Goal: Information Seeking & Learning: Get advice/opinions

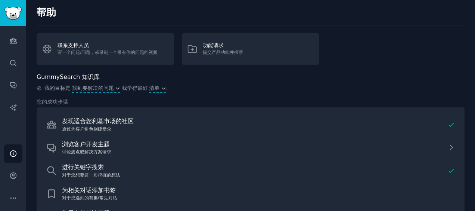
scroll to position [75, 0]
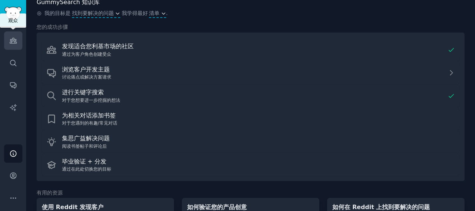
click at [16, 41] on icon "侧 栏" at bounding box center [13, 40] width 7 height 5
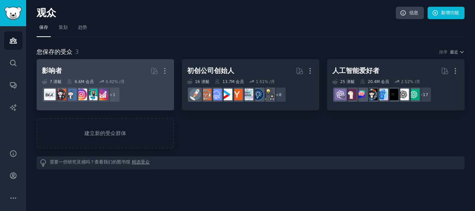
click at [130, 63] on link "影响者 更多 7 潜艇 6.6M 会员 0.42% /月 + 1" at bounding box center [105, 84] width 137 height 51
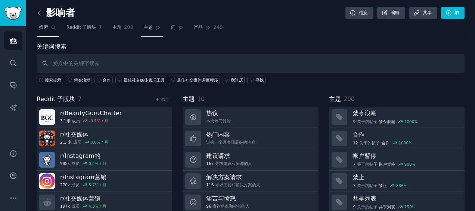
click at [121, 26] on link "主题 200" at bounding box center [123, 29] width 27 height 15
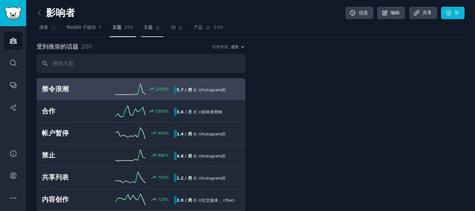
click at [148, 27] on span "主题" at bounding box center [148, 27] width 9 height 7
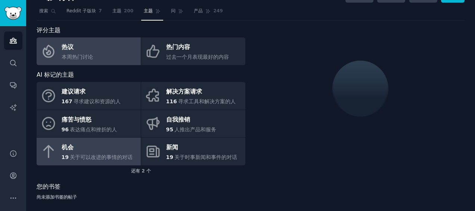
scroll to position [21, 0]
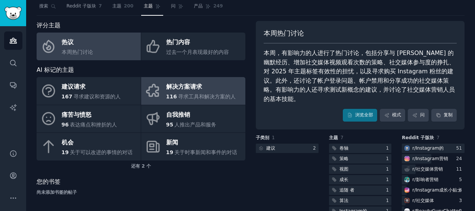
click at [191, 96] on span "寻求工具和解决方案的人" at bounding box center [207, 96] width 58 height 6
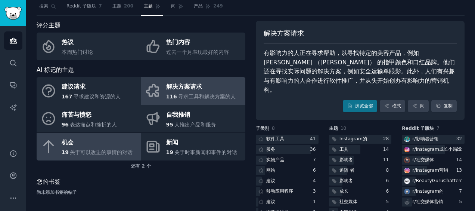
click at [93, 150] on span "关于可以改进的事情的对话" at bounding box center [101, 152] width 63 height 6
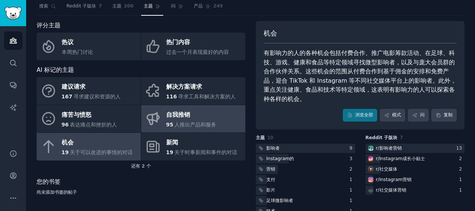
click at [172, 124] on div "95 人推出产品和服务" at bounding box center [191, 125] width 50 height 8
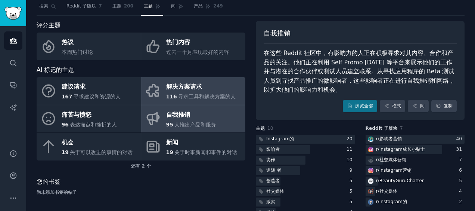
click at [199, 97] on span "寻求工具和解决方案的人" at bounding box center [207, 96] width 58 height 6
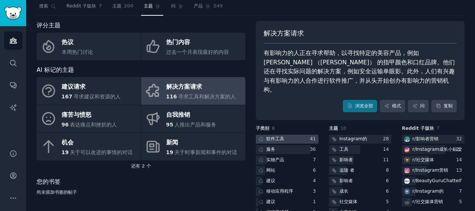
click at [278, 136] on font "软件工具" at bounding box center [275, 138] width 18 height 5
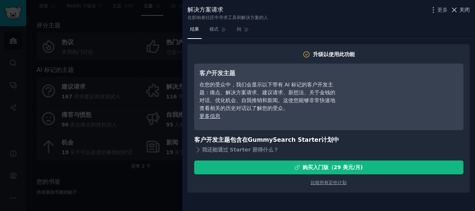
click at [464, 9] on span "关闭" at bounding box center [464, 10] width 10 height 8
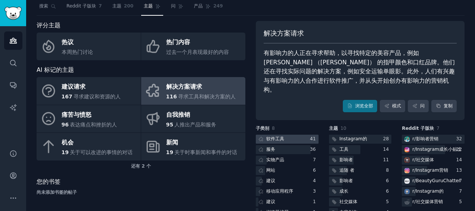
click at [288, 134] on div at bounding box center [287, 138] width 63 height 9
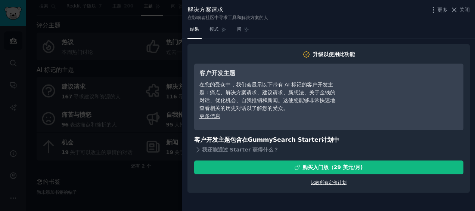
click at [320, 181] on link "比较所有定价计划" at bounding box center [329, 182] width 36 height 5
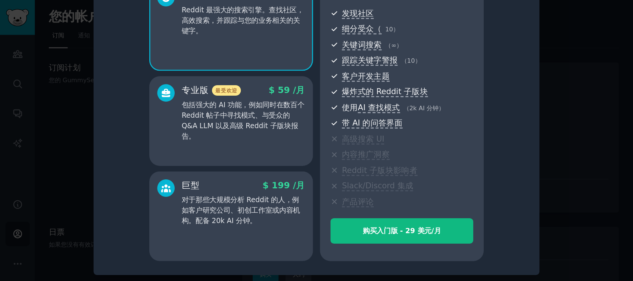
scroll to position [44, 0]
click at [7, 146] on div at bounding box center [237, 105] width 475 height 211
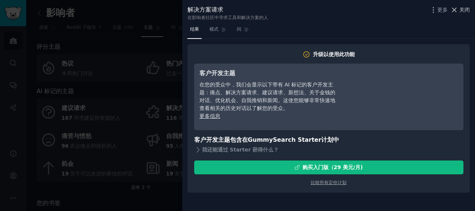
click at [461, 8] on span "关闭" at bounding box center [464, 10] width 10 height 8
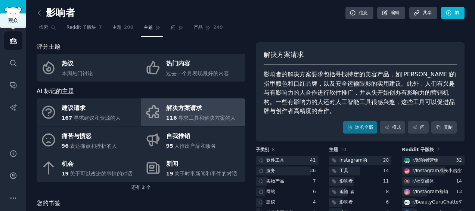
click at [8, 39] on link "观众" at bounding box center [13, 40] width 18 height 18
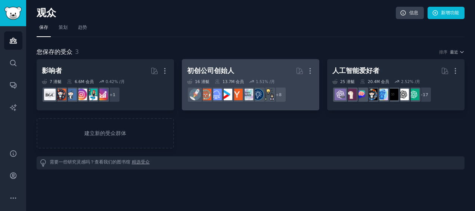
click at [247, 75] on h2 "初创公司创始人 更多" at bounding box center [250, 70] width 127 height 13
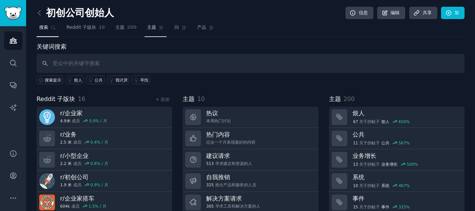
click at [149, 27] on span "主题" at bounding box center [151, 27] width 9 height 7
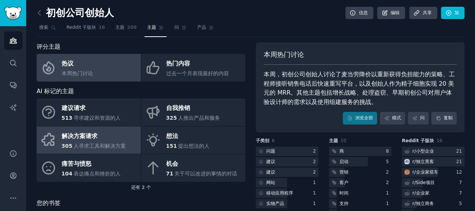
click at [112, 142] on div "305 人寻求工具和解决方案" at bounding box center [94, 146] width 65 height 8
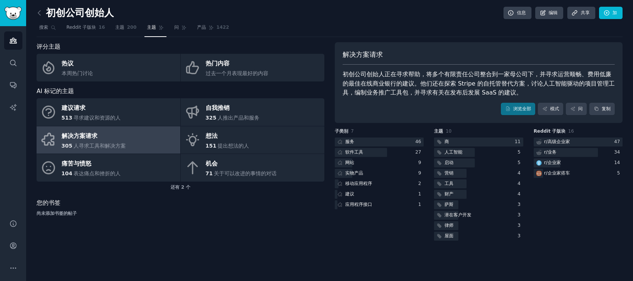
click at [386, 102] on div "解决方案请求 初创公司创始人正在寻求帮助，将多个有限责任公司整合到一家母公司下，并寻求运营顺畅、费用低廉的最佳在线商业银行的建议。他们还在探索 Stripe …" at bounding box center [479, 82] width 288 height 81
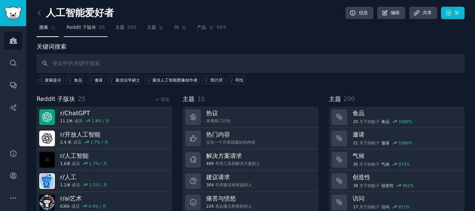
click at [84, 27] on span "Reddit 子版块" at bounding box center [81, 27] width 30 height 7
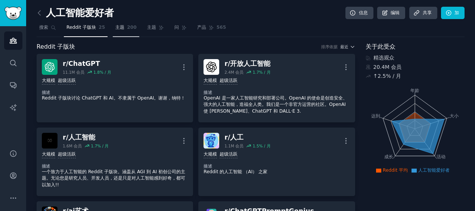
click at [122, 28] on span "主题" at bounding box center [119, 27] width 9 height 7
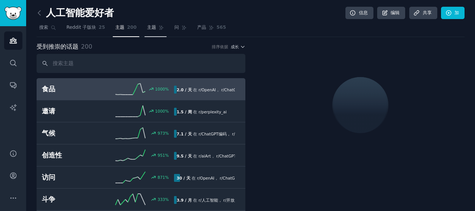
click at [153, 29] on link "主题" at bounding box center [156, 29] width 22 height 15
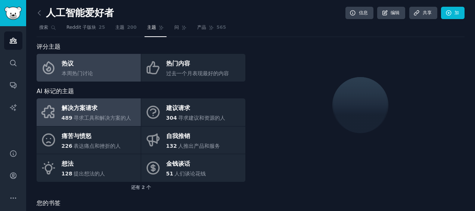
click at [127, 119] on span "寻求工具和解决方案的人" at bounding box center [103, 118] width 58 height 6
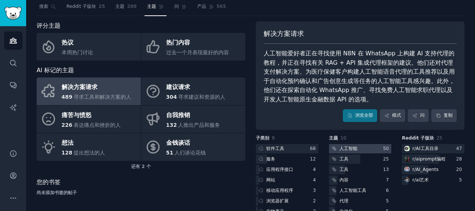
scroll to position [37, 0]
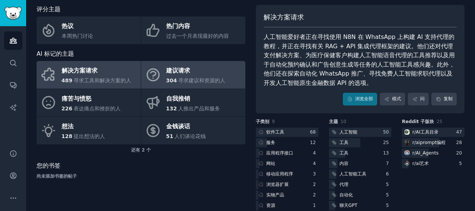
click at [187, 79] on span "寻求建议和资源的人" at bounding box center [201, 80] width 47 height 6
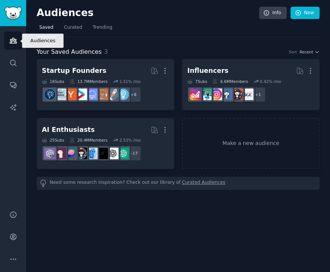
click at [16, 40] on icon "Sidebar" at bounding box center [13, 41] width 8 height 8
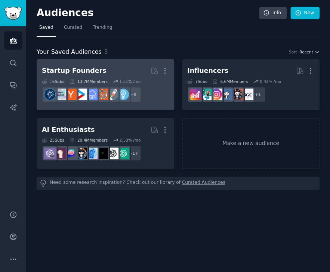
click at [134, 71] on h2 "Startup Founders More" at bounding box center [105, 70] width 127 height 13
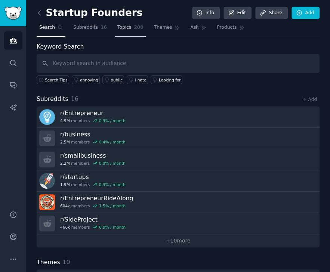
click at [121, 27] on span "Topics" at bounding box center [124, 27] width 14 height 7
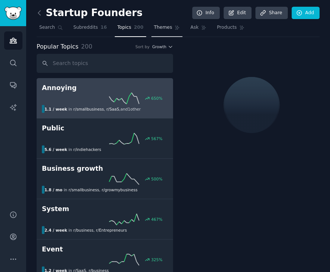
click at [155, 27] on span "Themes" at bounding box center [163, 27] width 18 height 7
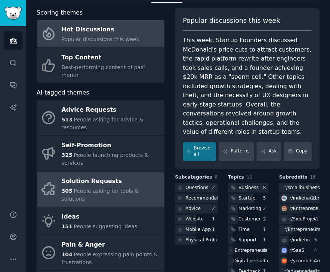
scroll to position [50, 0]
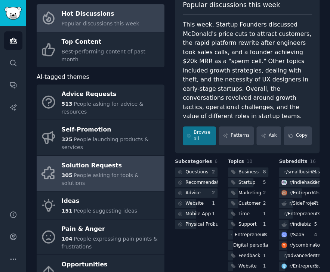
click at [108, 172] on span "People asking for tools & solutions" at bounding box center [100, 179] width 77 height 14
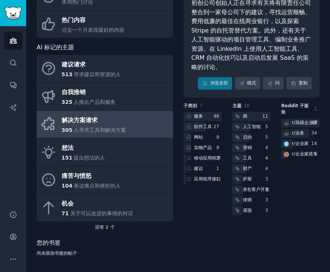
scroll to position [21, 0]
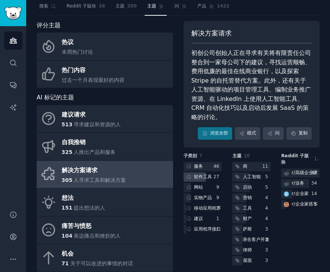
click at [208, 177] on font "软件工具" at bounding box center [203, 176] width 18 height 5
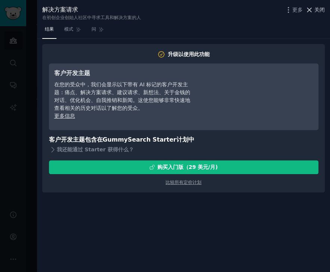
click at [313, 9] on button "关闭" at bounding box center [315, 10] width 20 height 8
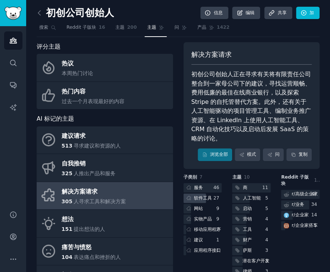
click at [201, 199] on font "软件工具" at bounding box center [203, 197] width 18 height 5
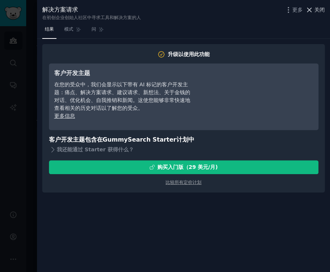
click at [321, 6] on span "关闭" at bounding box center [319, 10] width 10 height 8
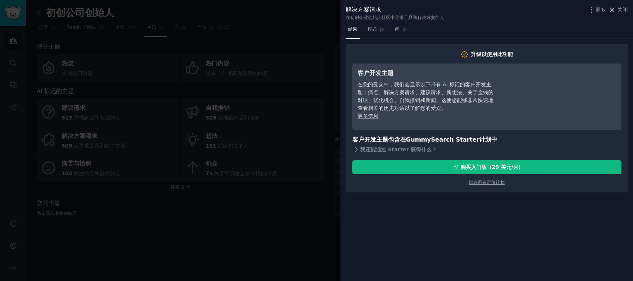
click at [329, 10] on span "关闭" at bounding box center [623, 10] width 10 height 8
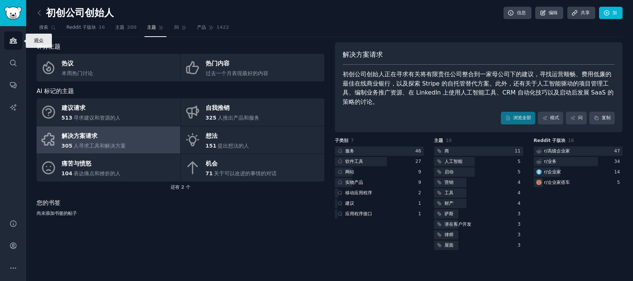
click at [16, 41] on icon "侧 栏" at bounding box center [13, 41] width 8 height 8
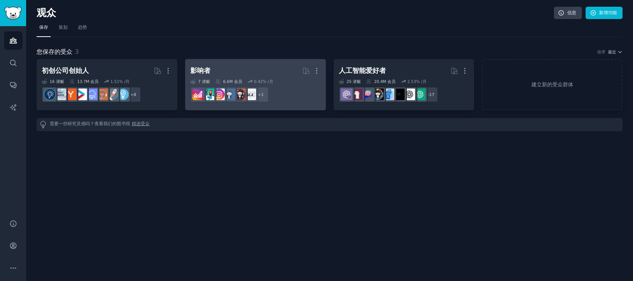
click at [276, 65] on h2 "影响者 更多" at bounding box center [255, 70] width 130 height 13
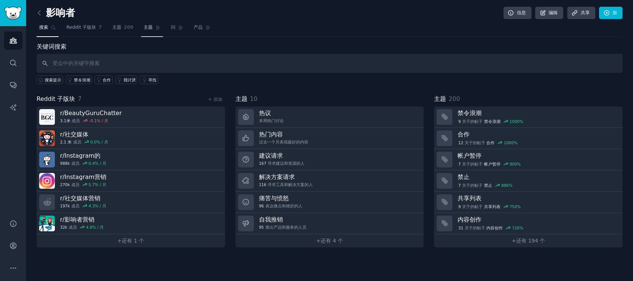
click at [147, 26] on span "主题" at bounding box center [148, 27] width 9 height 7
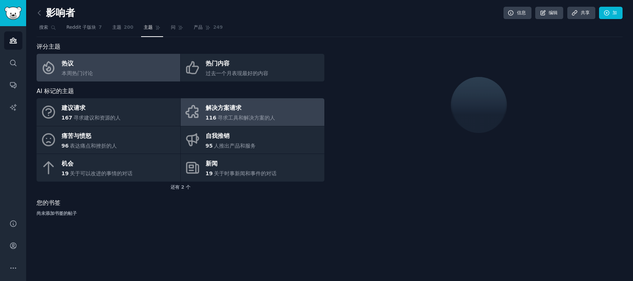
click at [226, 111] on div "解决方案请求" at bounding box center [241, 108] width 70 height 12
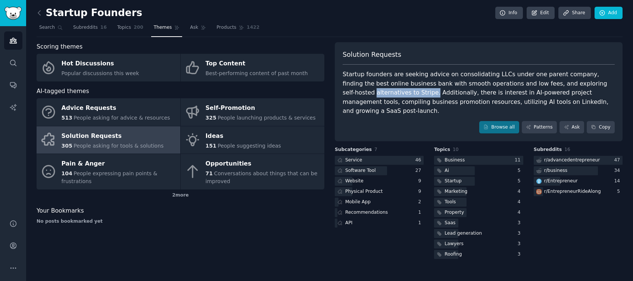
drag, startPoint x: 566, startPoint y: 82, endPoint x: 358, endPoint y: 93, distance: 208.3
click at [358, 93] on div "Startup founders are seeking advice on consolidating LLCs under one parent comp…" at bounding box center [479, 93] width 272 height 46
copy div "alternatives to Stripe."
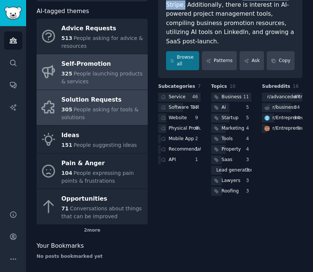
scroll to position [118, 0]
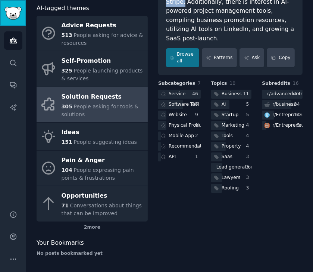
click at [15, 21] on link "Sidebar" at bounding box center [13, 13] width 26 height 26
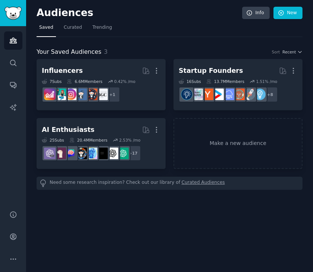
click at [193, 182] on link "Curated Audiences" at bounding box center [203, 183] width 43 height 8
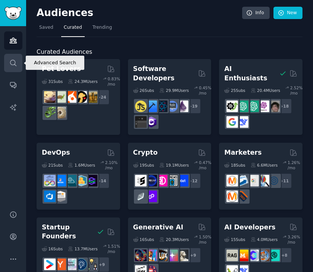
click at [13, 64] on icon "Sidebar" at bounding box center [13, 63] width 6 height 6
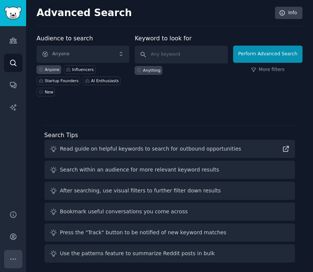
click at [15, 261] on icon "Sidebar" at bounding box center [13, 259] width 8 height 8
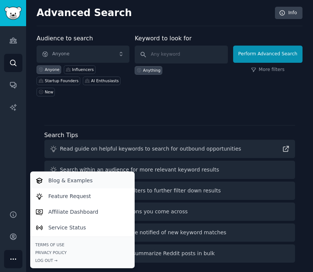
click at [94, 183] on link "Blog & Examples" at bounding box center [82, 181] width 102 height 16
click at [105, 197] on link "Feature Request" at bounding box center [82, 196] width 102 height 16
click at [93, 214] on p "Affiliate Dashboard" at bounding box center [74, 212] width 50 height 8
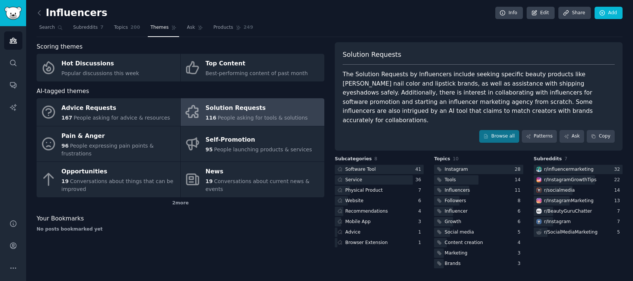
drag, startPoint x: 505, startPoint y: 102, endPoint x: 565, endPoint y: 111, distance: 60.4
click at [565, 111] on div "The Solution Requests by Influencers include seeking specific beauty products l…" at bounding box center [479, 97] width 272 height 55
copy div "AI tool that claims to match creators with brands accurately for collaborations."
click at [12, 12] on img "Sidebar" at bounding box center [12, 13] width 17 height 13
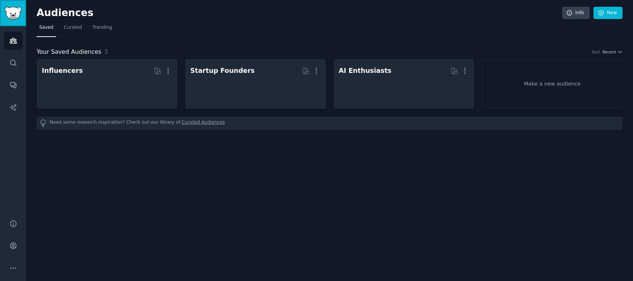
click at [14, 13] on img "Sidebar" at bounding box center [12, 13] width 17 height 13
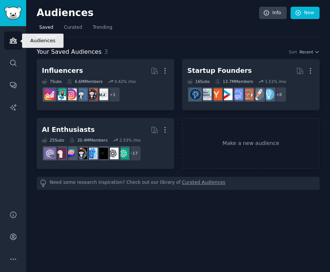
click at [14, 38] on icon "Sidebar" at bounding box center [13, 40] width 7 height 5
click at [75, 31] on link "Curated" at bounding box center [73, 29] width 24 height 15
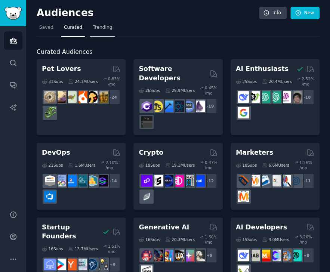
click at [100, 28] on span "Trending" at bounding box center [102, 27] width 19 height 7
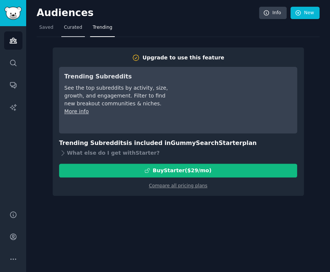
click at [72, 31] on link "Curated" at bounding box center [73, 29] width 24 height 15
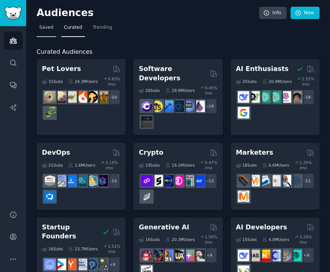
click at [49, 31] on link "Saved" at bounding box center [46, 29] width 19 height 15
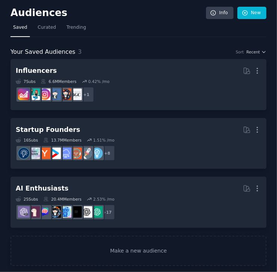
click at [48, 15] on h2 "Audiences" at bounding box center [107, 13] width 195 height 12
click at [49, 30] on span "Curated" at bounding box center [47, 27] width 18 height 7
click at [47, 29] on span "Curated" at bounding box center [47, 27] width 18 height 7
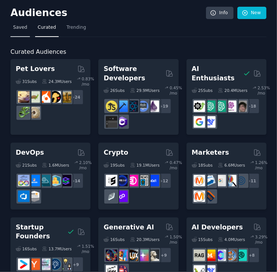
click at [22, 33] on link "Saved" at bounding box center [19, 29] width 19 height 15
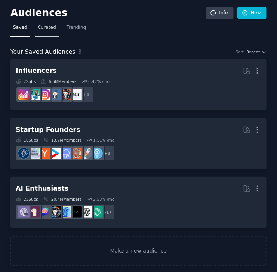
click at [49, 29] on span "Curated" at bounding box center [47, 27] width 18 height 7
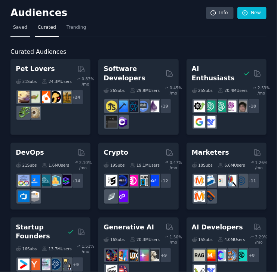
click at [23, 27] on span "Saved" at bounding box center [20, 27] width 14 height 7
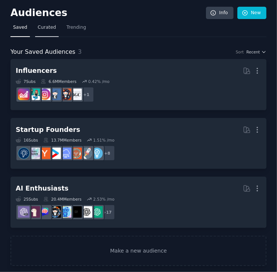
click at [45, 28] on span "Curated" at bounding box center [47, 27] width 18 height 7
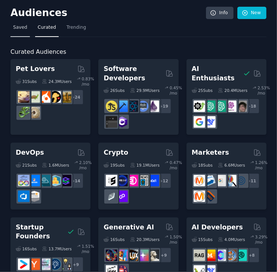
click at [18, 29] on span "Saved" at bounding box center [20, 27] width 14 height 7
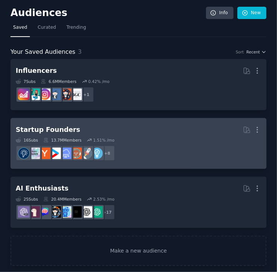
click at [171, 159] on dd "+ 8" at bounding box center [138, 153] width 245 height 21
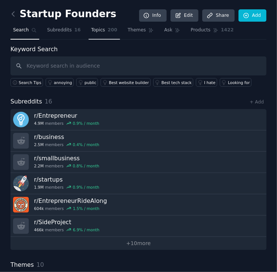
click at [94, 35] on link "Topics 200" at bounding box center [104, 31] width 31 height 15
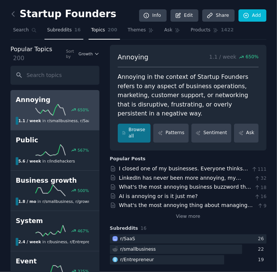
click at [62, 31] on span "Subreddits" at bounding box center [59, 30] width 25 height 7
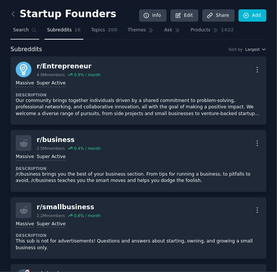
click at [19, 28] on span "Search" at bounding box center [21, 30] width 16 height 7
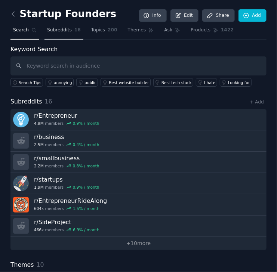
click at [67, 34] on link "Subreddits 16" at bounding box center [63, 31] width 39 height 15
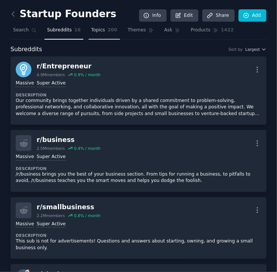
click at [98, 31] on span "Topics" at bounding box center [98, 30] width 14 height 7
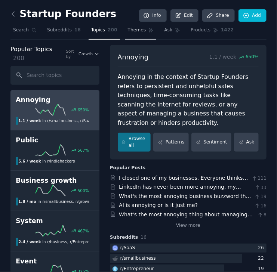
click at [130, 32] on span "Themes" at bounding box center [137, 30] width 18 height 7
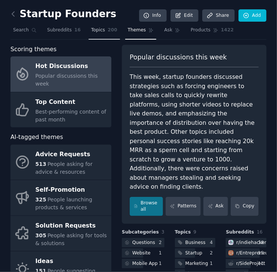
click at [96, 33] on link "Topics 200" at bounding box center [104, 31] width 31 height 15
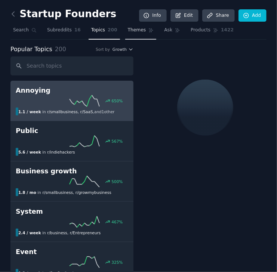
click at [130, 36] on link "Themes" at bounding box center [140, 31] width 31 height 15
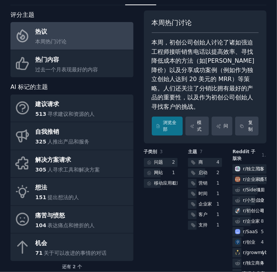
scroll to position [34, 0]
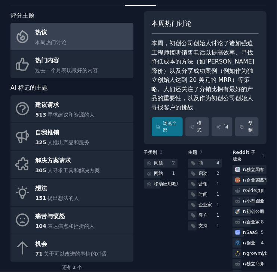
drag, startPoint x: 139, startPoint y: 58, endPoint x: 138, endPoint y: 85, distance: 26.5
click at [138, 85] on div "评分主题 热议 本周热门讨论 热门内容 过去一个月表现最好的内容 AI 标记的主题 建议请求 513 寻求建议和资源的人 自我推销 325 人推出产品和服务 …" at bounding box center [138, 166] width 256 height 311
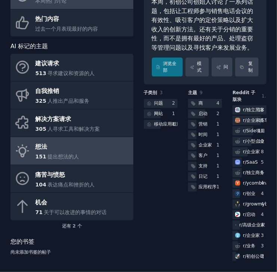
scroll to position [58, 0]
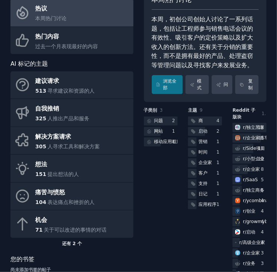
click at [77, 243] on div "还有 2 个" at bounding box center [71, 244] width 123 height 12
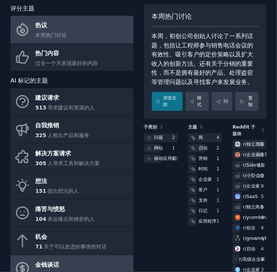
scroll to position [0, 0]
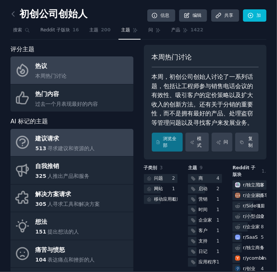
click at [76, 136] on div "建议请求" at bounding box center [64, 139] width 59 height 12
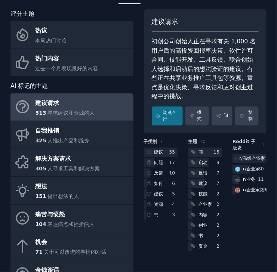
scroll to position [30, 0]
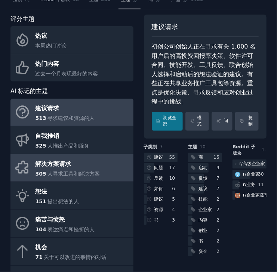
click at [83, 171] on span "人寻求工具和解决方案" at bounding box center [73, 174] width 52 height 6
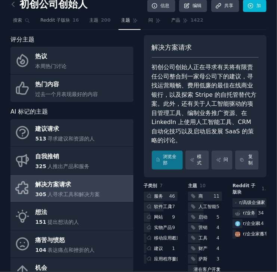
scroll to position [9, 0]
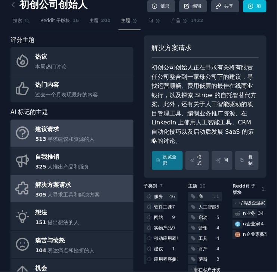
click at [72, 121] on link "建议请求 513 寻求建议和资源的人" at bounding box center [71, 133] width 123 height 28
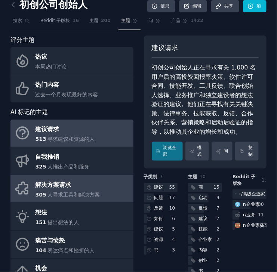
click at [93, 188] on div "解决方案请求" at bounding box center [67, 185] width 65 height 12
